Goal: Task Accomplishment & Management: Manage account settings

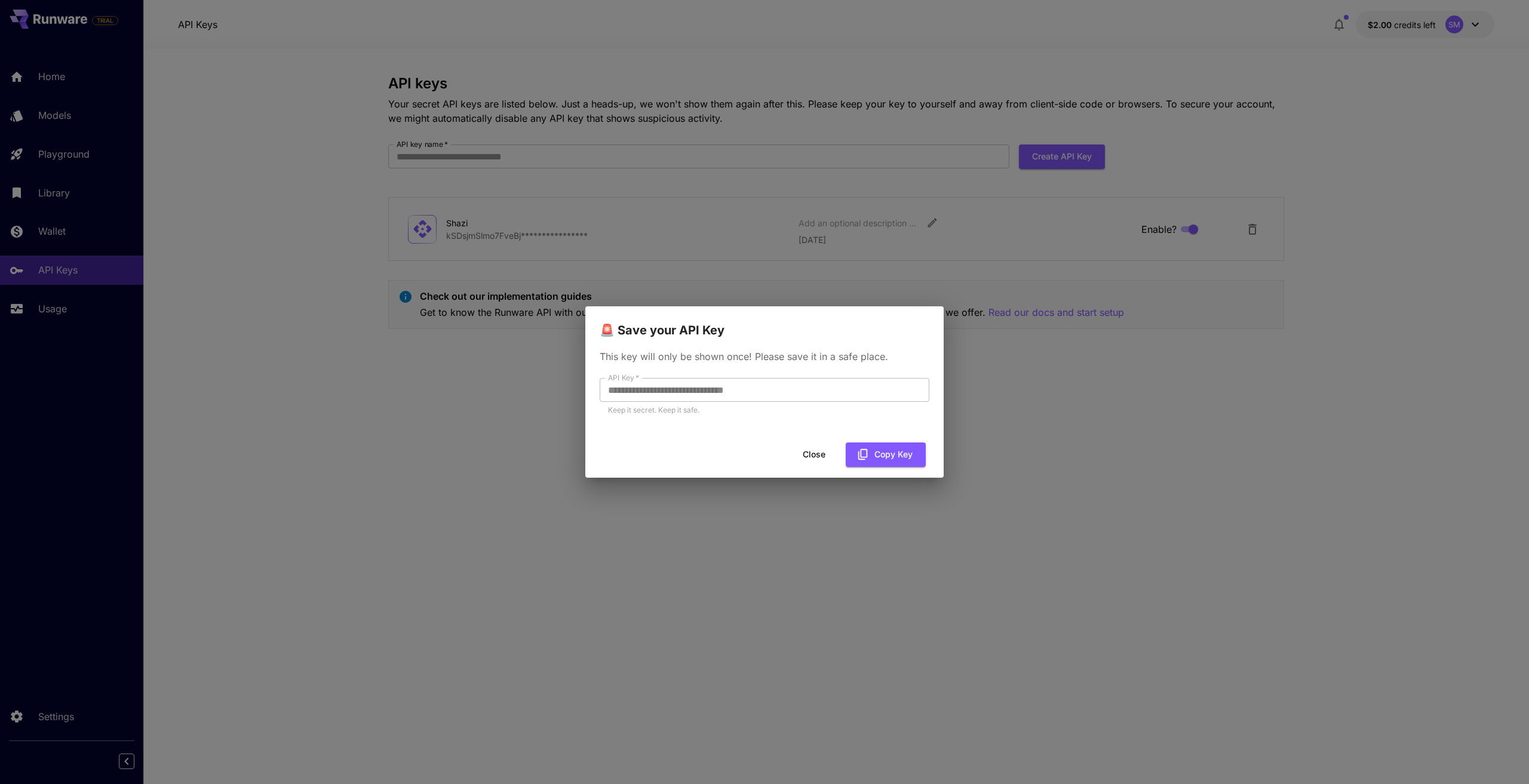
click at [820, 461] on button "Close" at bounding box center [813, 454] width 53 height 25
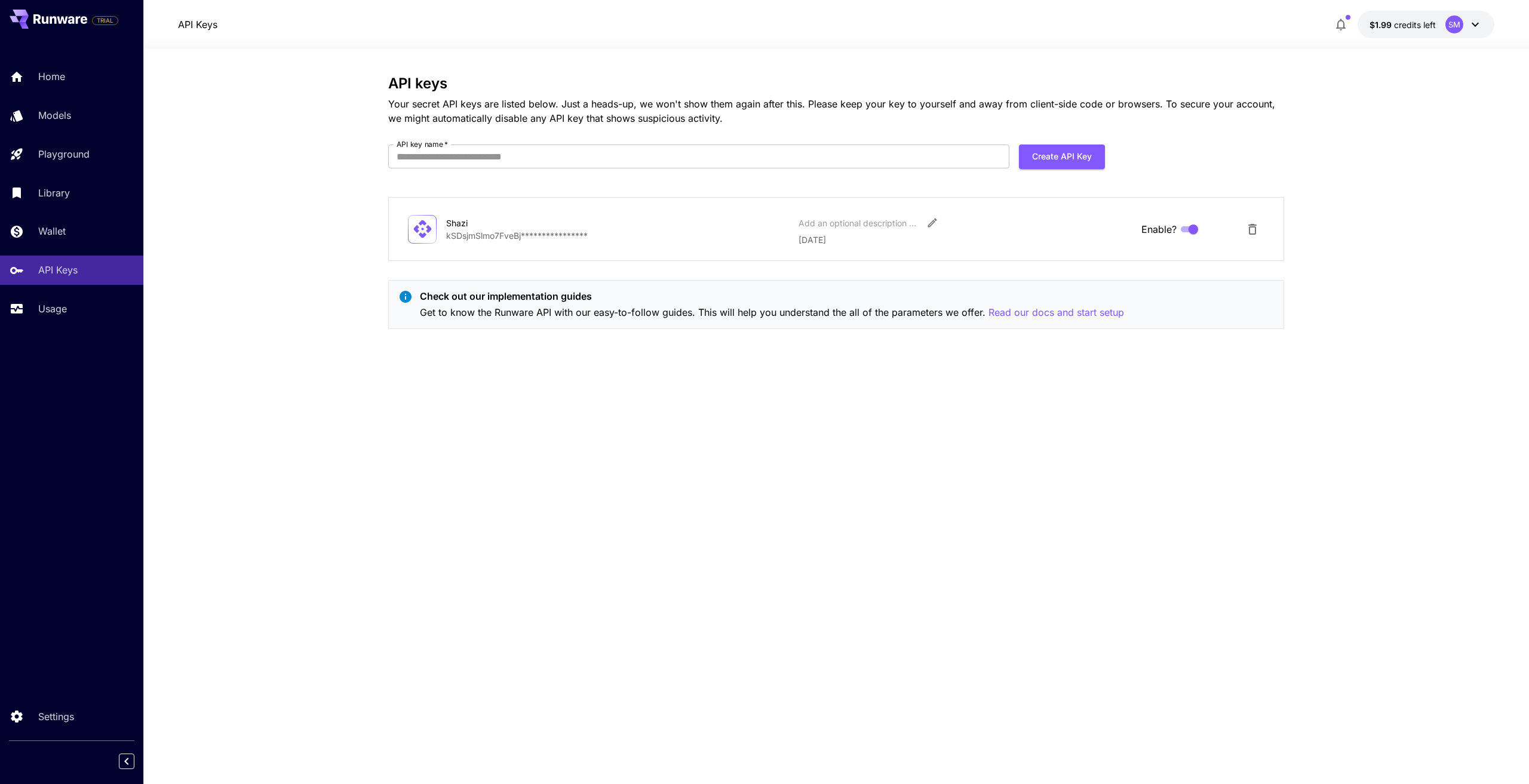
click at [511, 227] on div "Shazi" at bounding box center [505, 223] width 120 height 13
click at [422, 236] on icon at bounding box center [421, 229] width 18 height 18
click at [64, 231] on p "Wallet" at bounding box center [54, 231] width 27 height 14
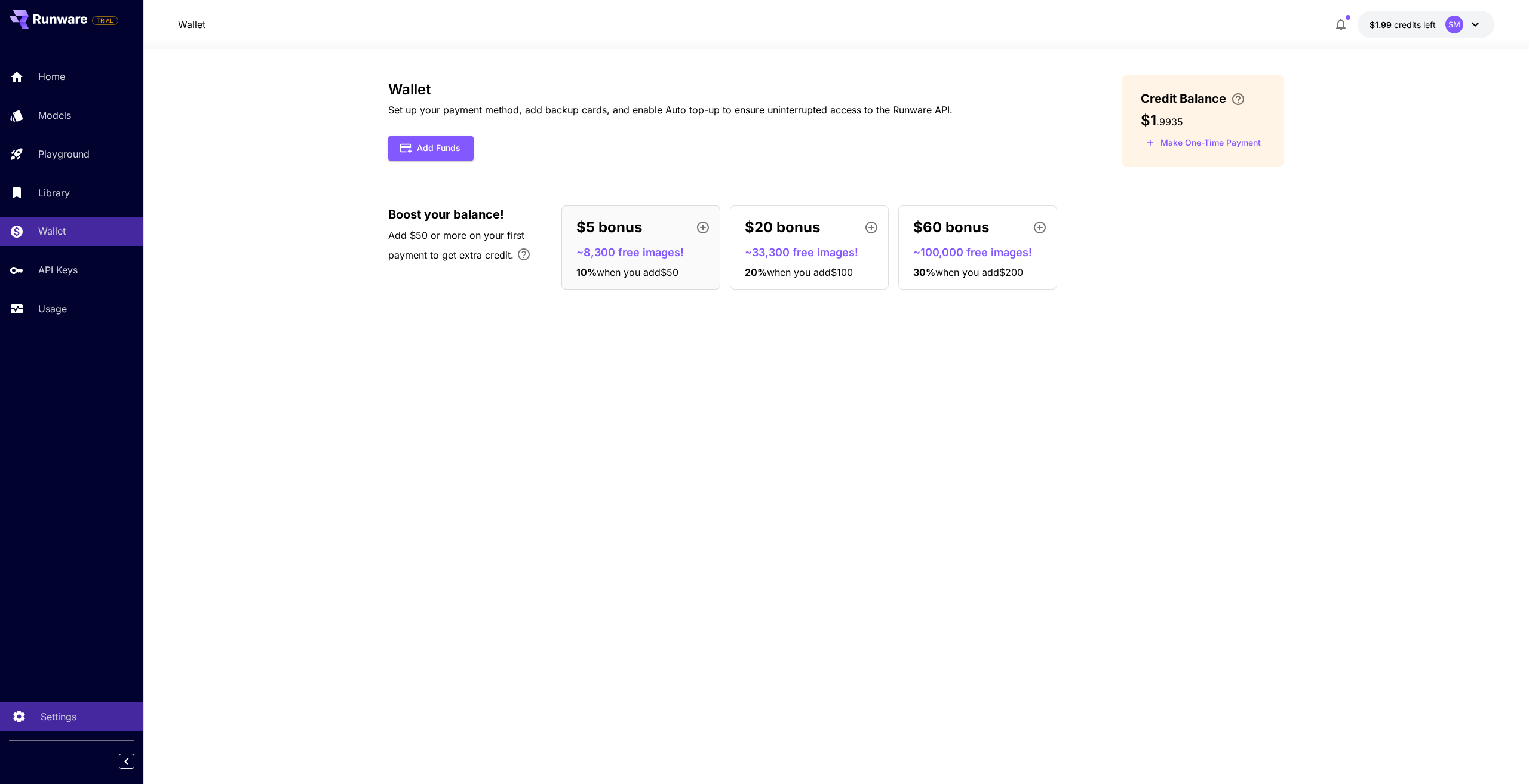
click at [35, 716] on link "Settings" at bounding box center [71, 716] width 143 height 30
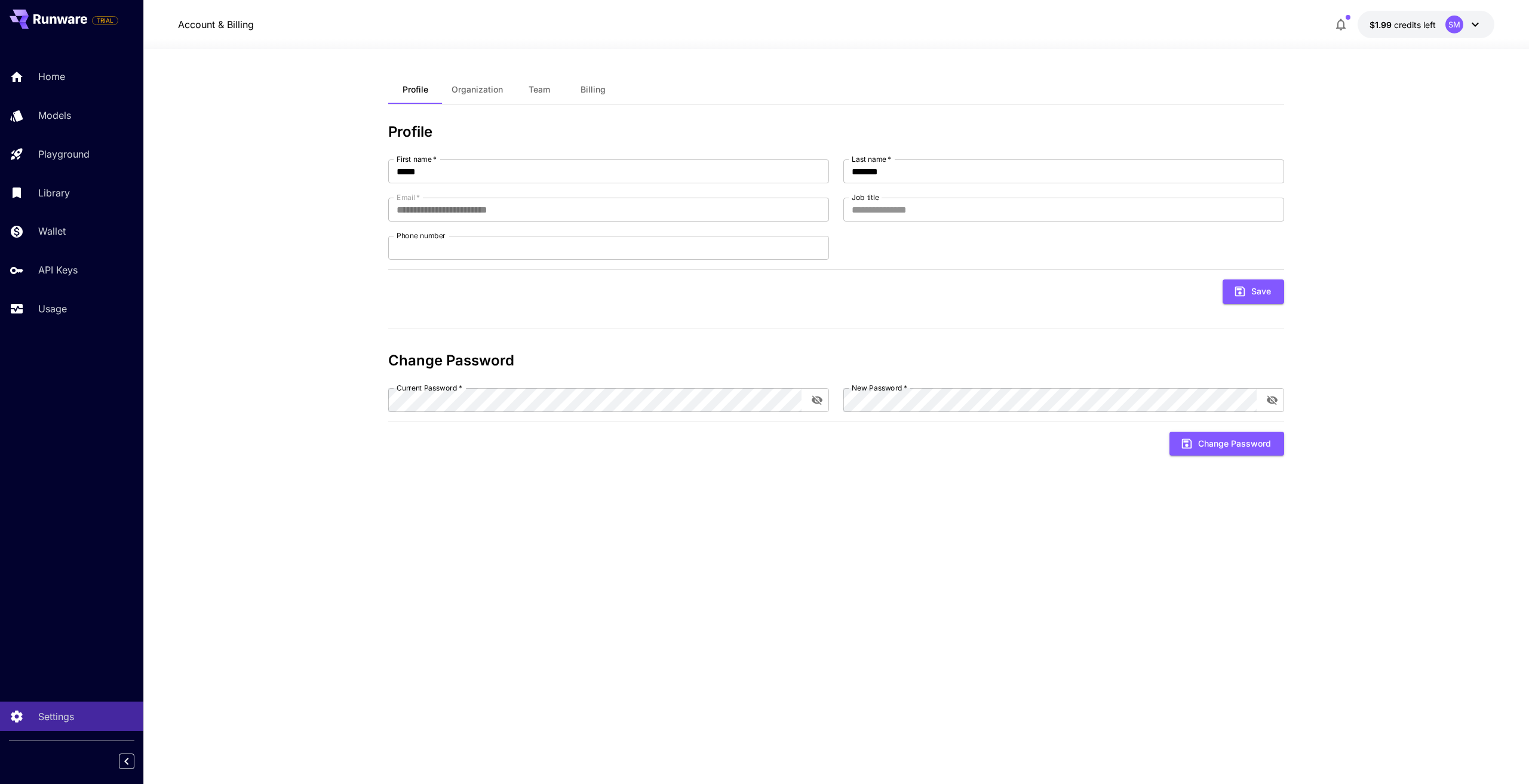
click at [496, 90] on span "Organization" at bounding box center [477, 89] width 52 height 11
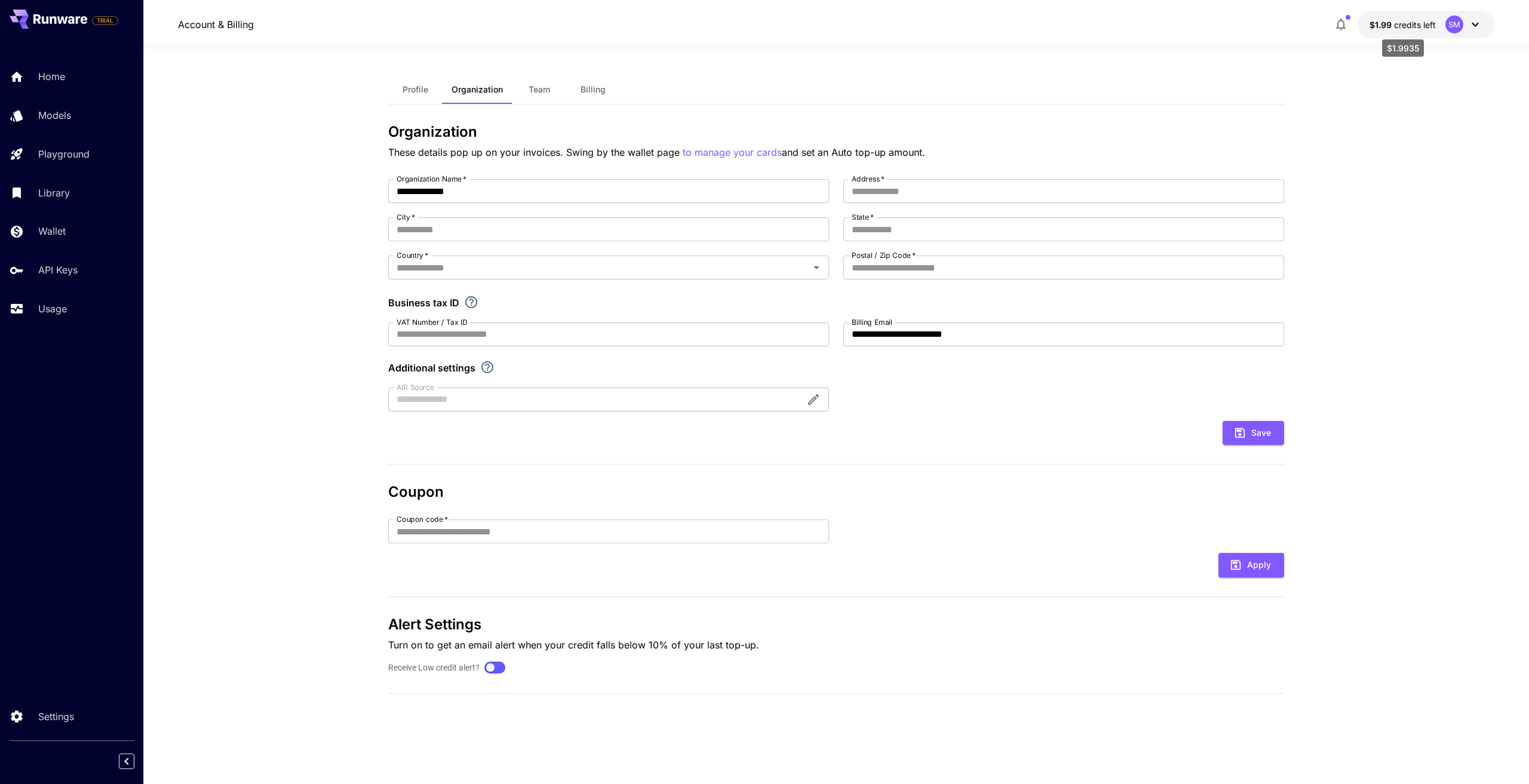
click at [1397, 27] on span "credits left" at bounding box center [1415, 25] width 42 height 10
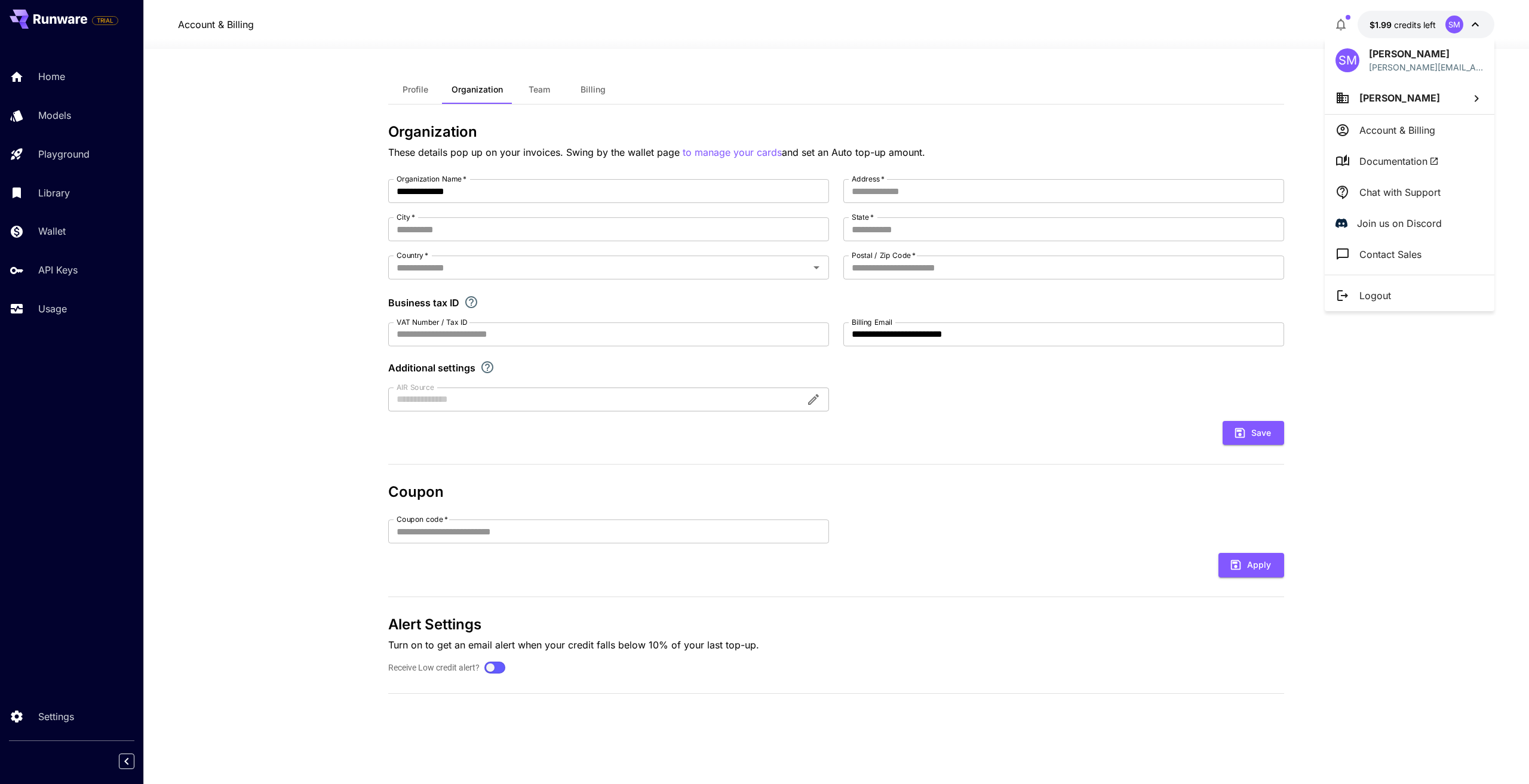
click at [1266, 102] on div at bounding box center [764, 392] width 1529 height 784
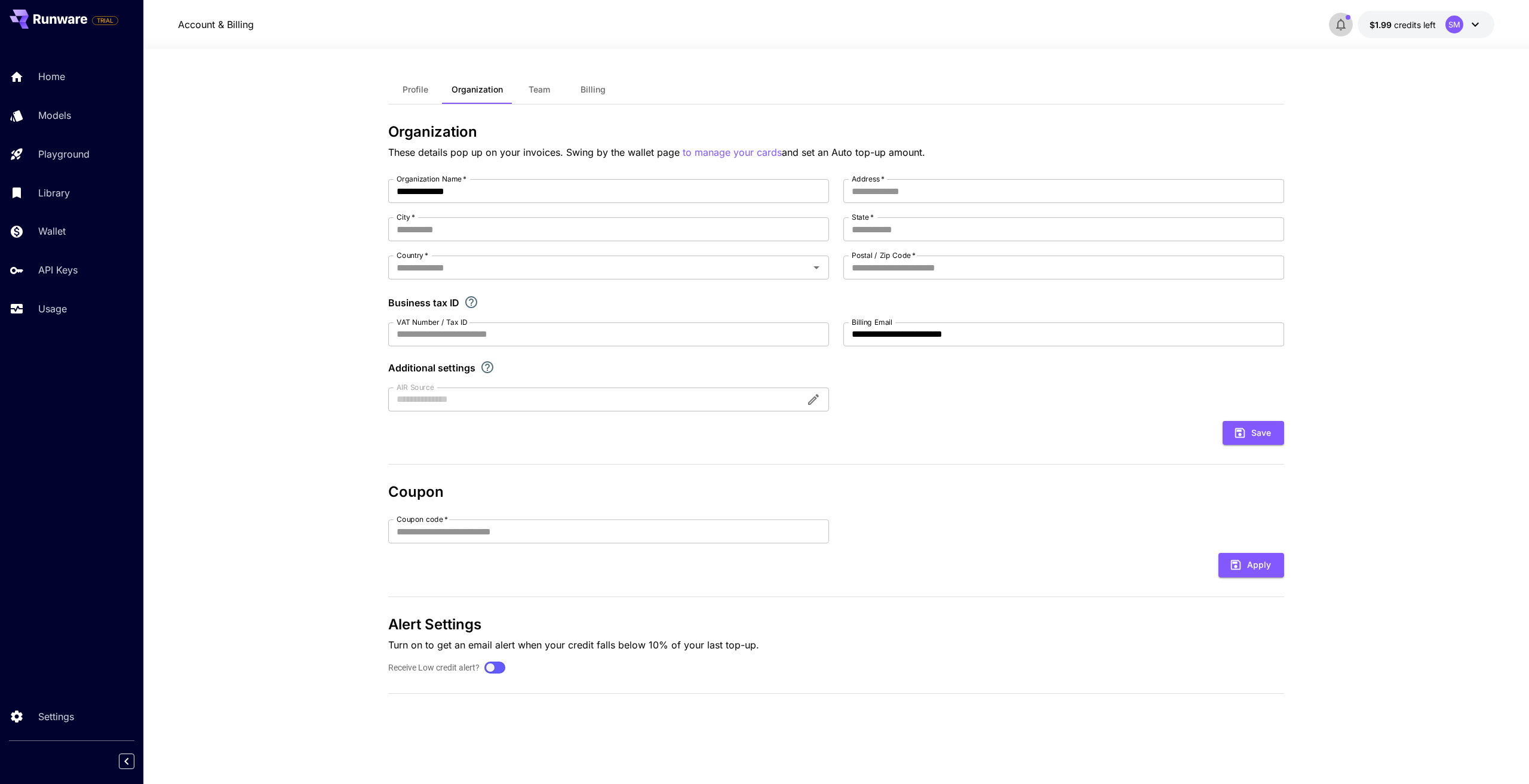
click at [1341, 27] on icon "button" at bounding box center [1341, 25] width 9 height 12
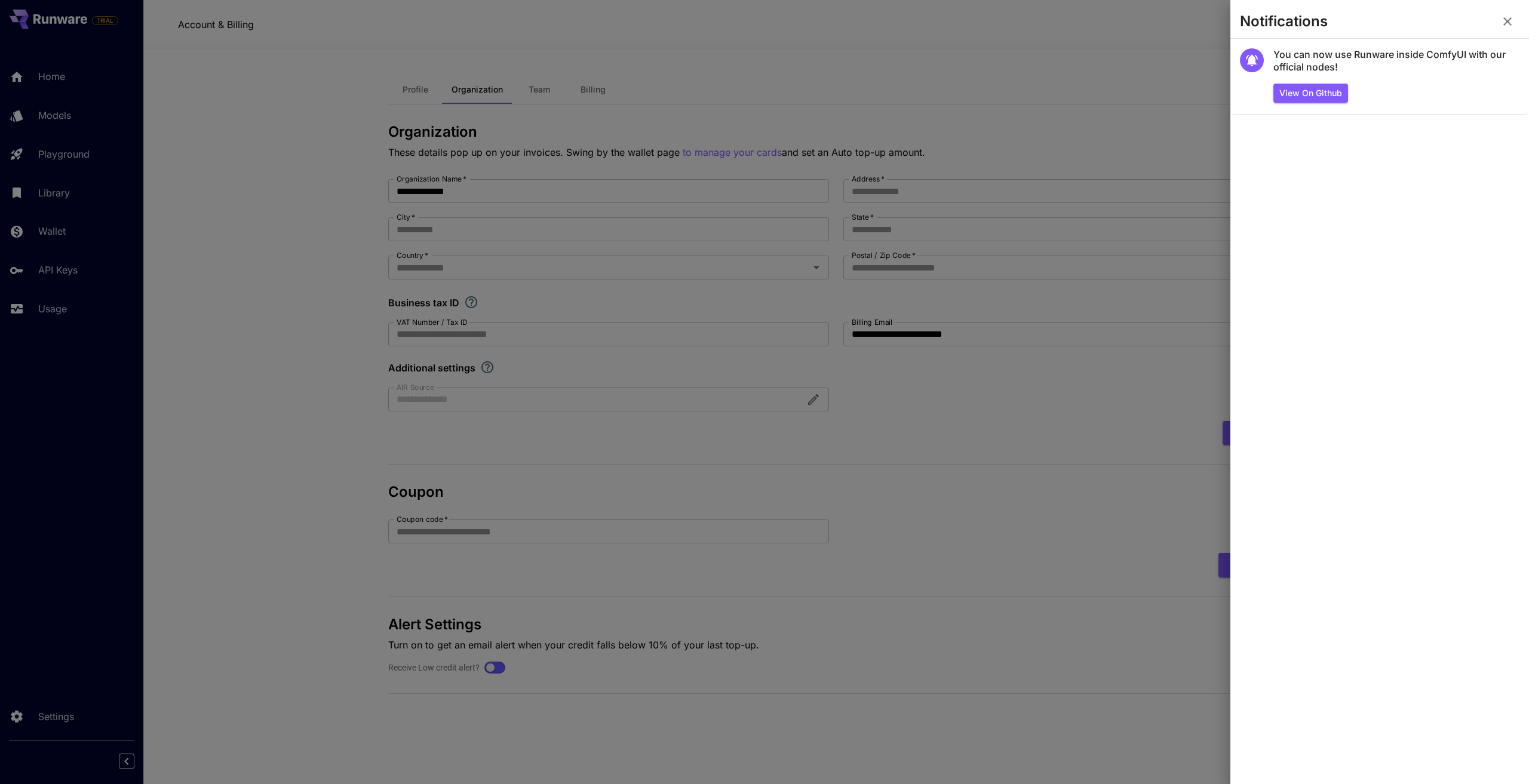
click at [1502, 26] on icon "button" at bounding box center [1507, 21] width 14 height 14
